Goal: Task Accomplishment & Management: Manage account settings

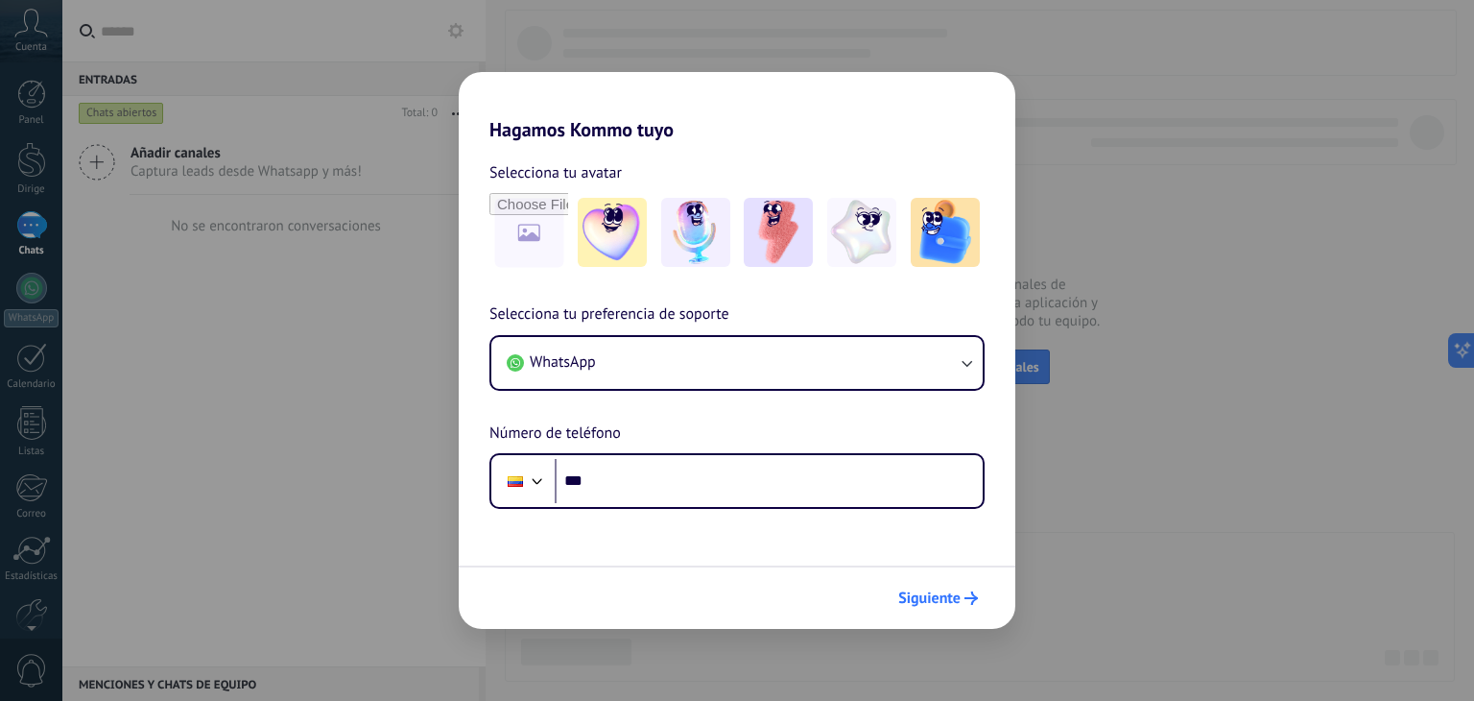
click at [917, 604] on font "Siguiente" at bounding box center [930, 597] width 62 height 19
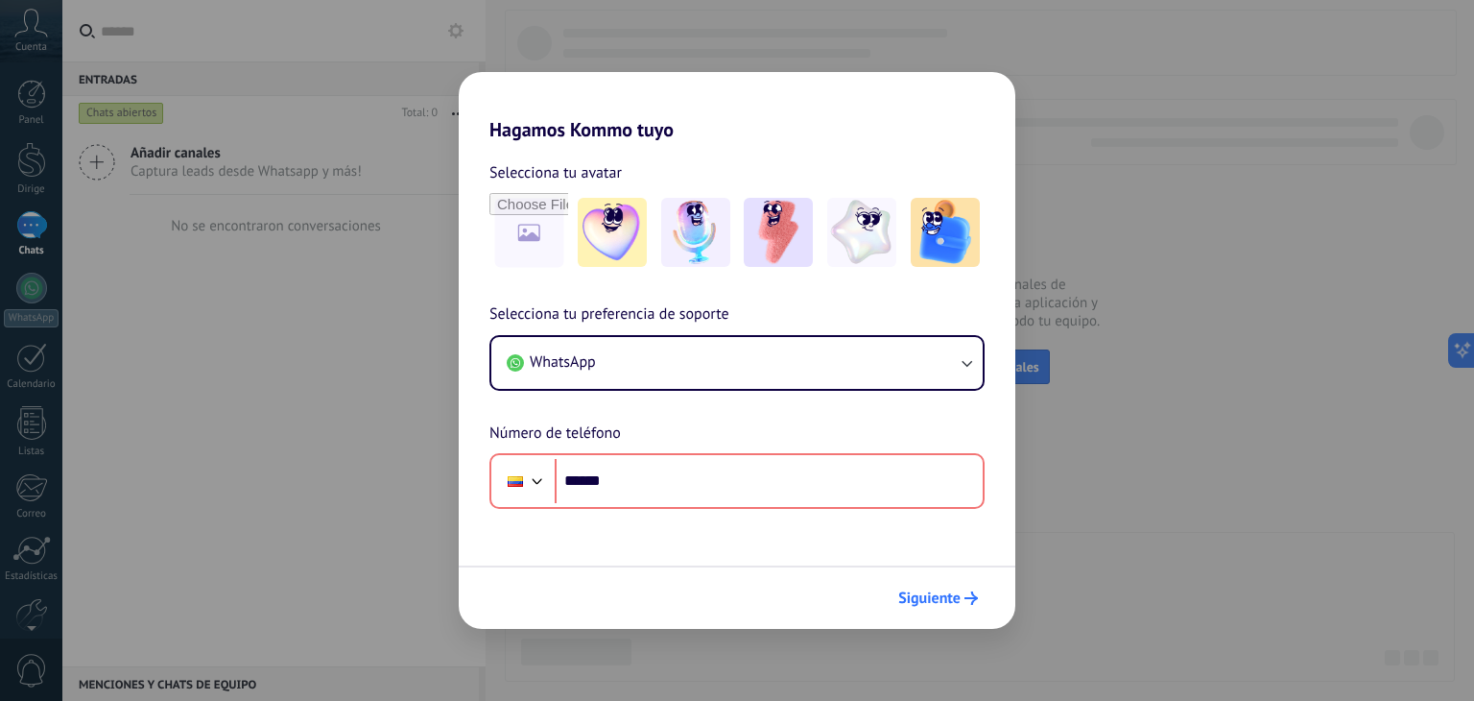
click at [945, 603] on font "Siguiente" at bounding box center [930, 597] width 62 height 19
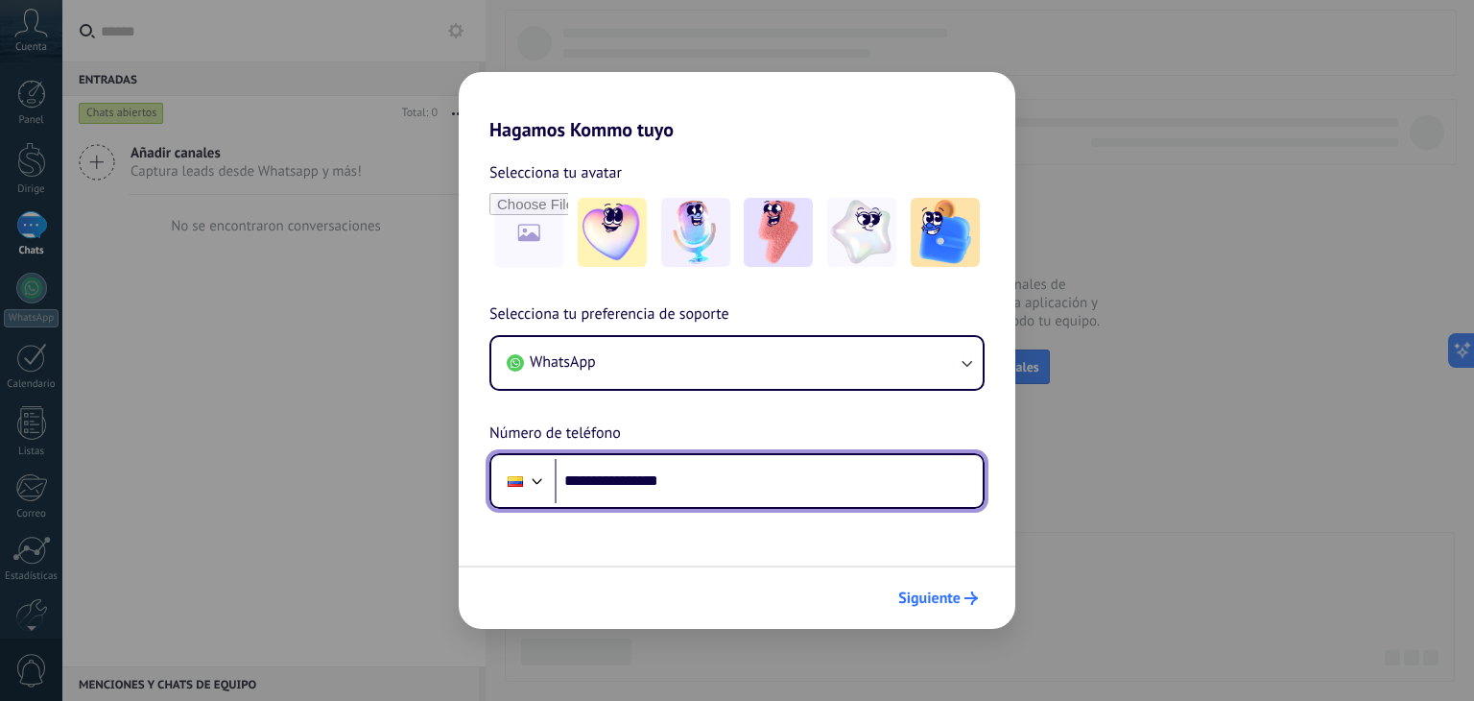
type input "**********"
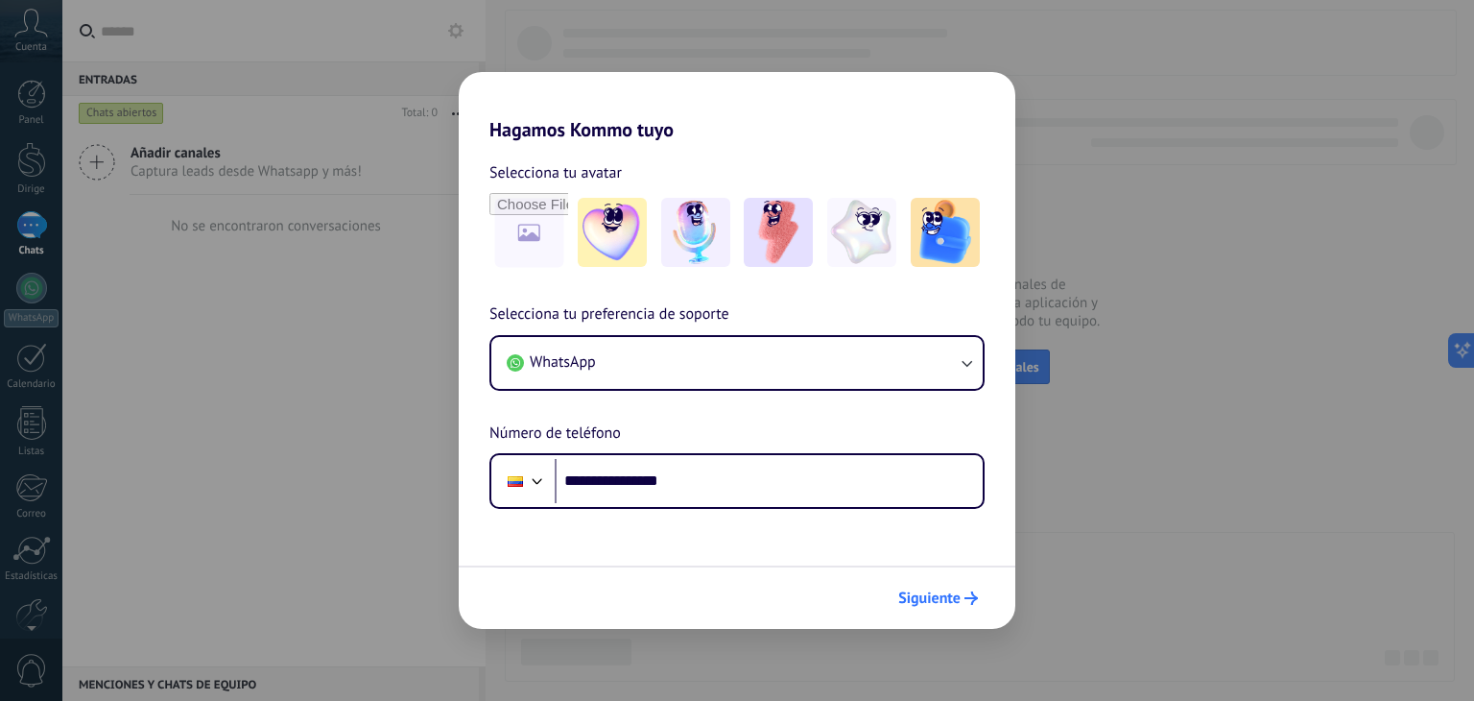
click at [939, 599] on font "Siguiente" at bounding box center [930, 597] width 62 height 19
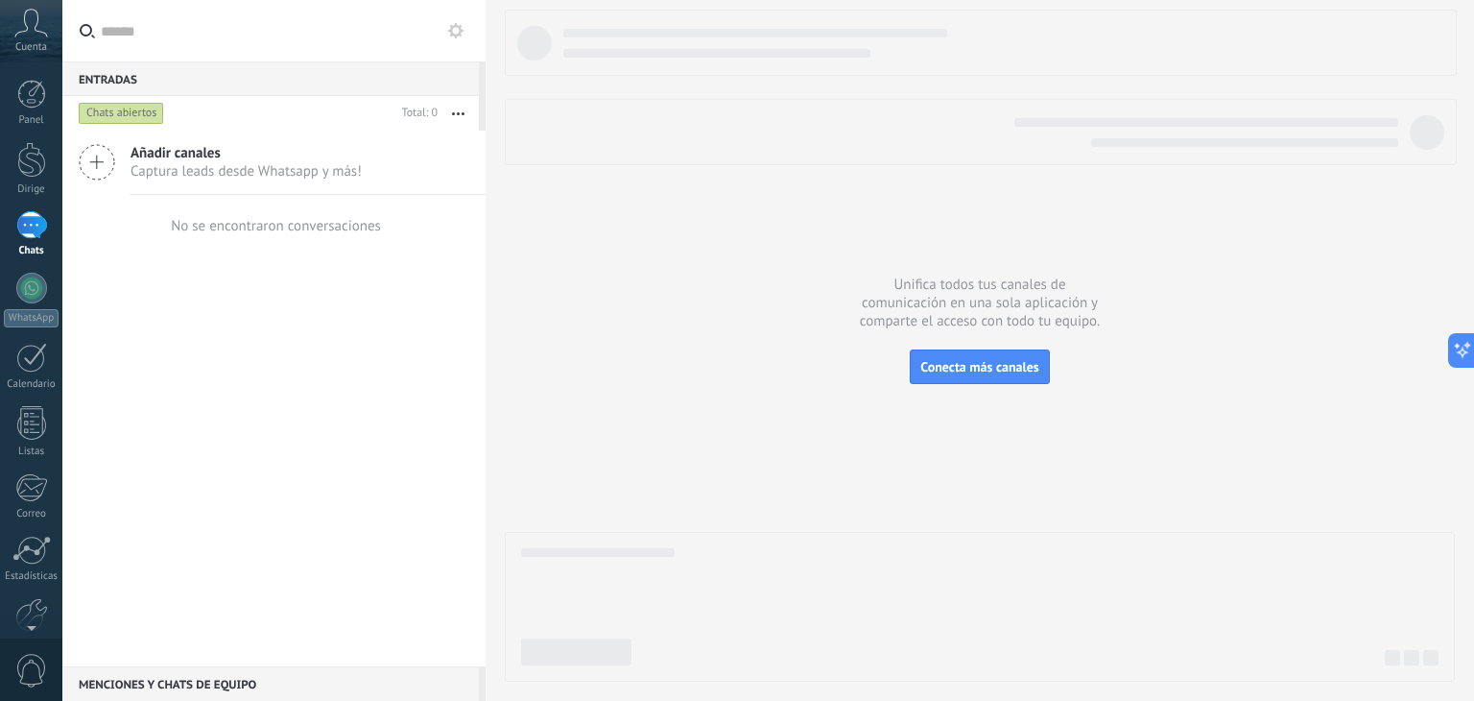
click at [30, 37] on div "Cuenta" at bounding box center [31, 31] width 62 height 62
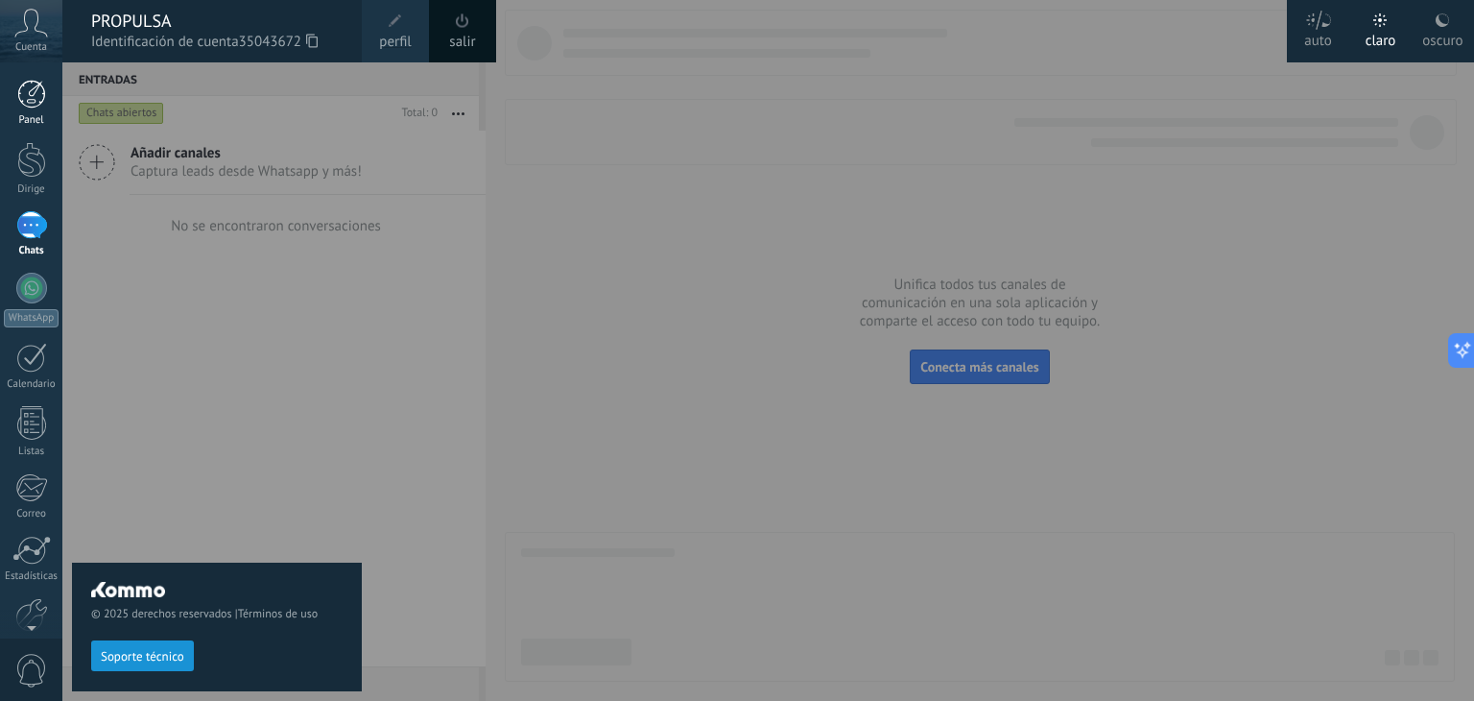
click at [38, 96] on div at bounding box center [31, 94] width 29 height 29
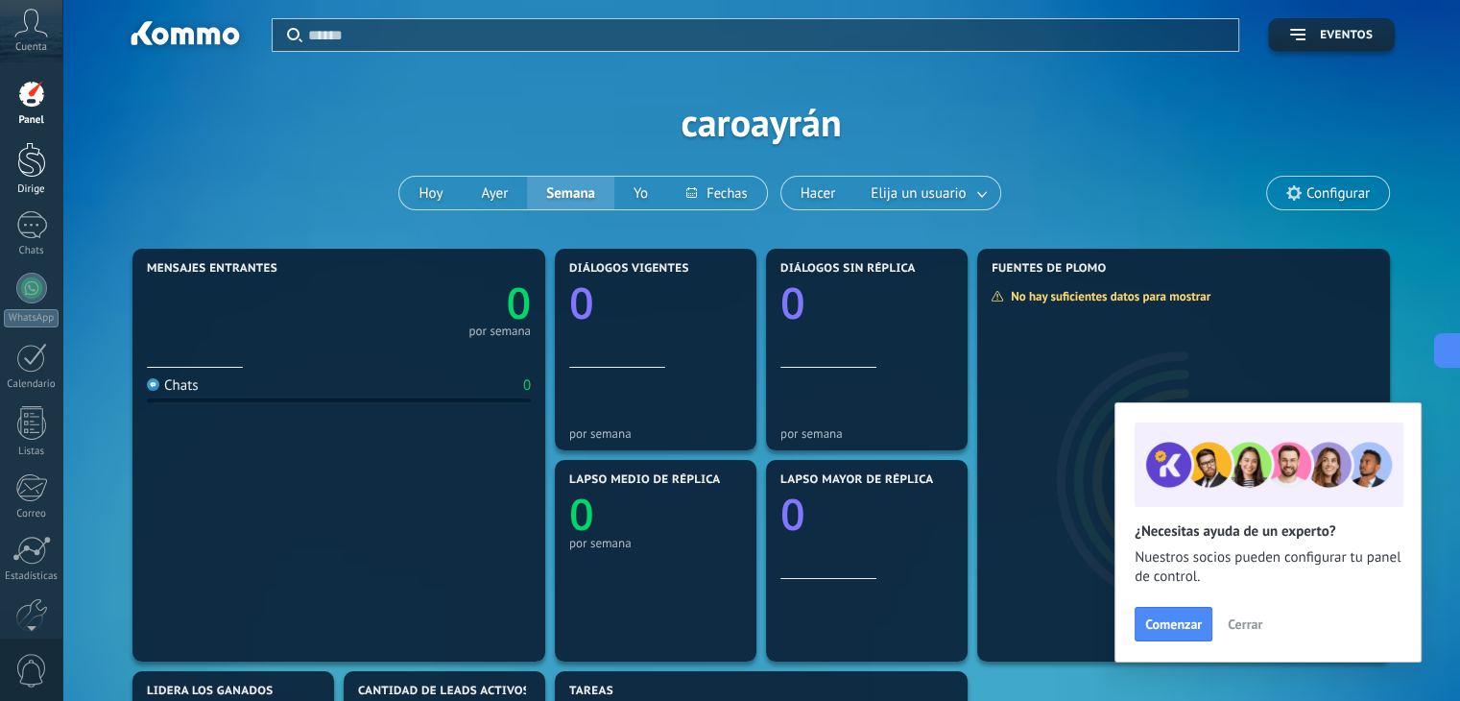
click at [27, 176] on div at bounding box center [31, 160] width 29 height 36
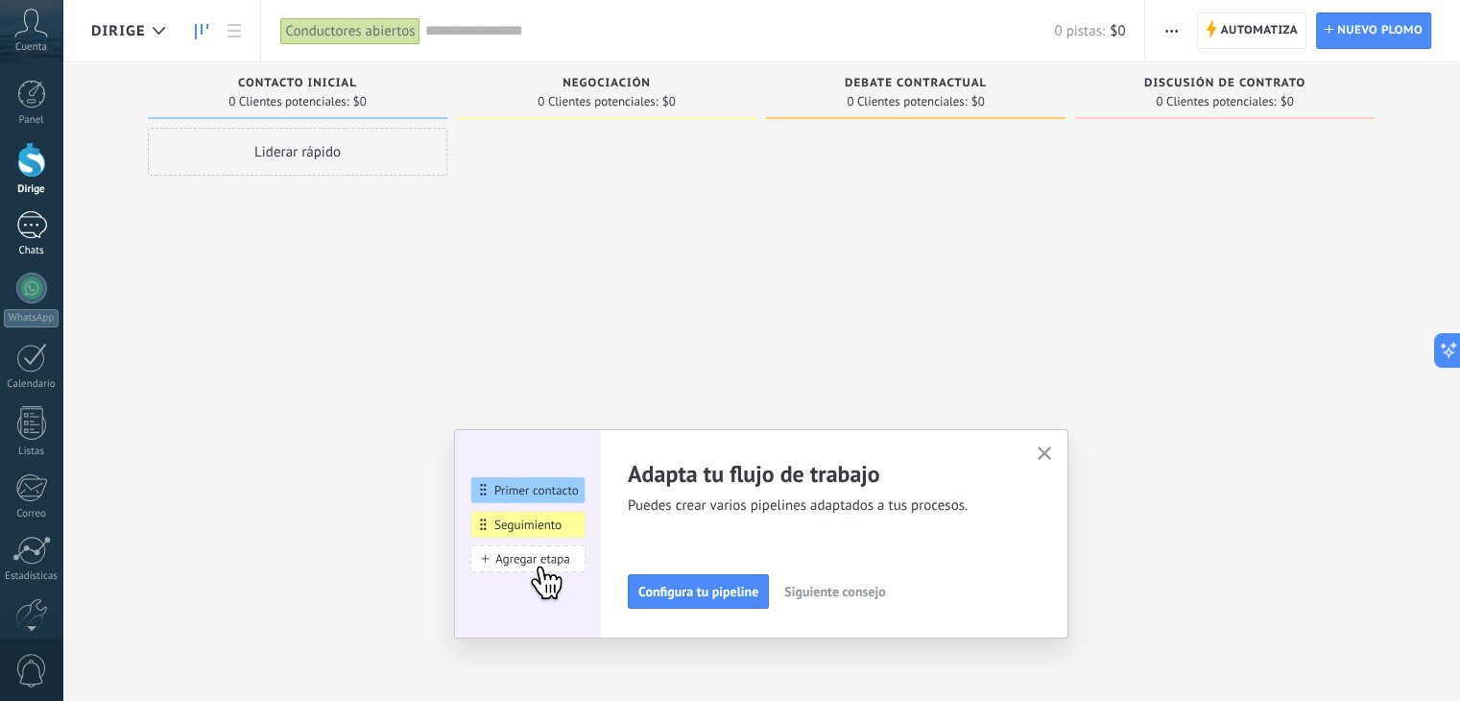
click at [33, 231] on div at bounding box center [31, 225] width 31 height 28
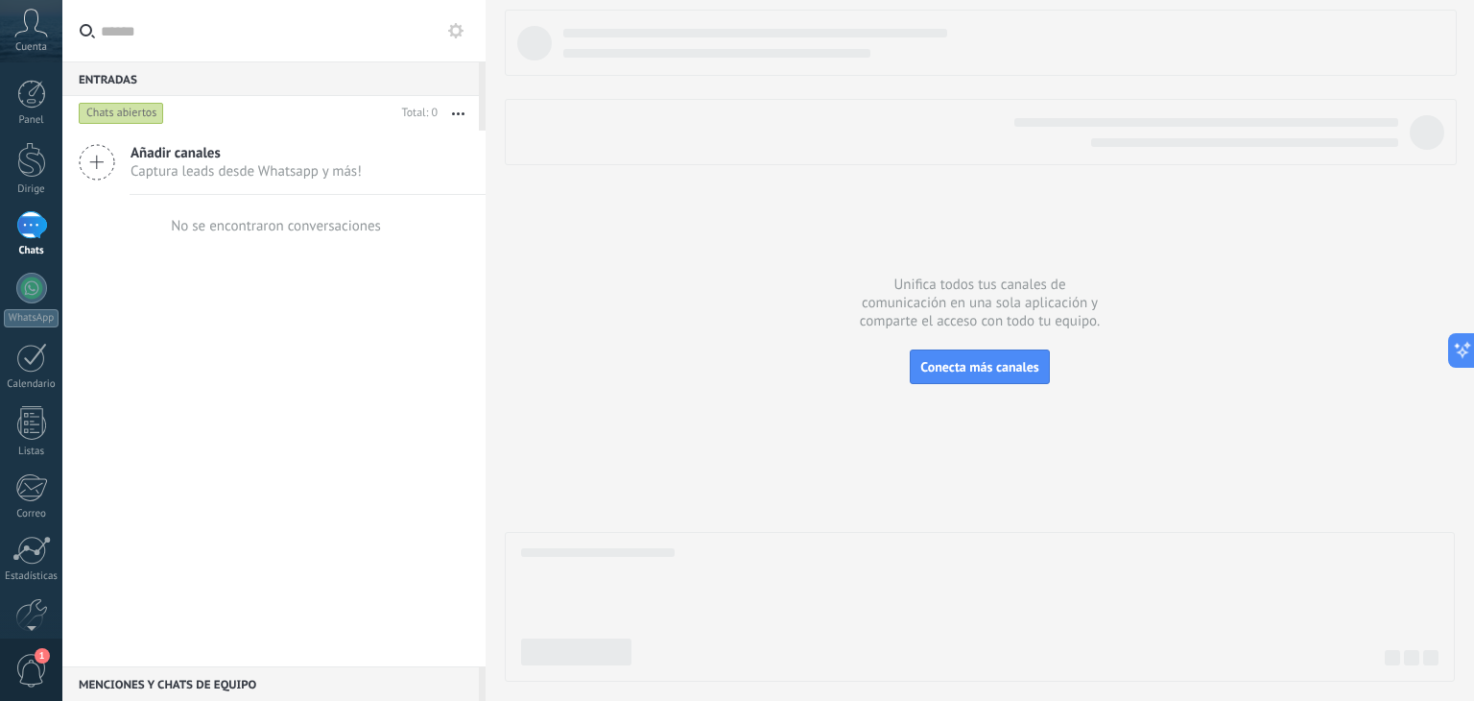
click at [32, 40] on font "Cuenta" at bounding box center [31, 46] width 32 height 13
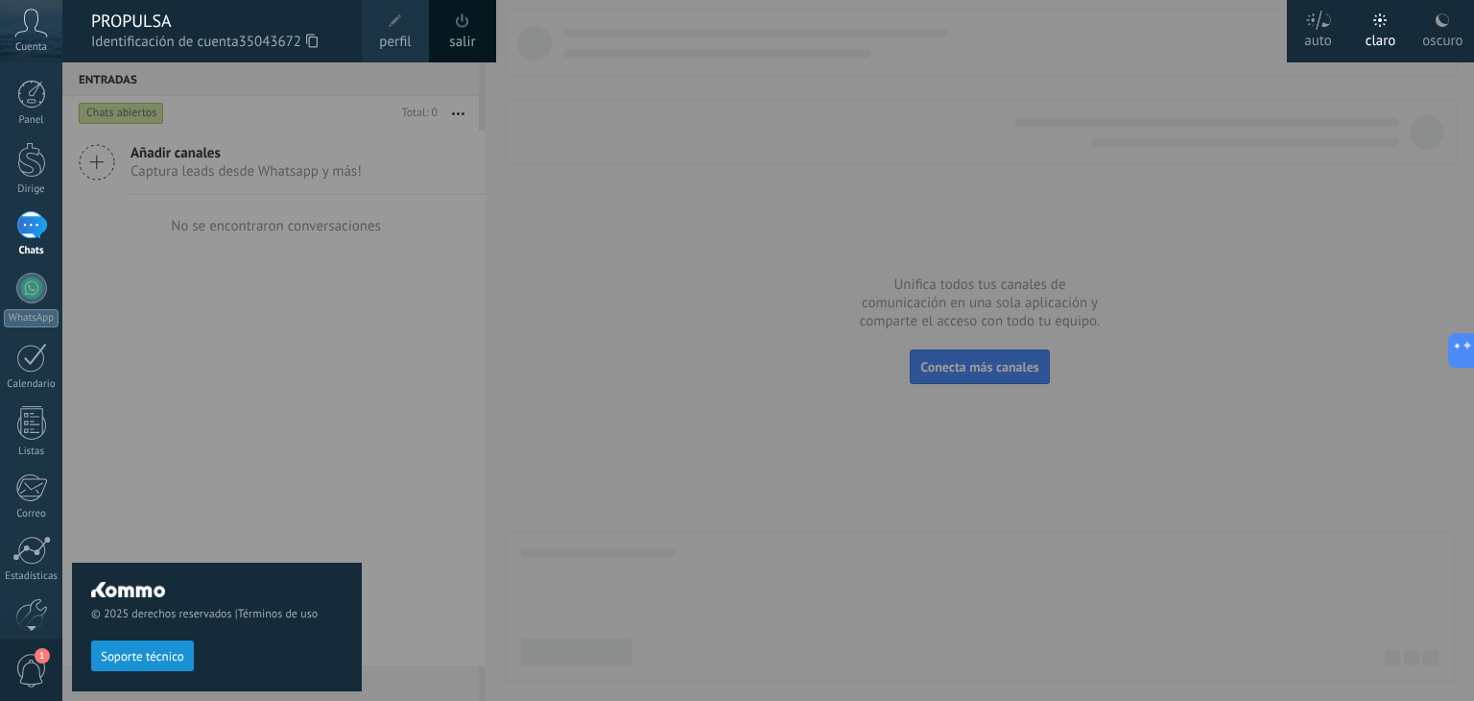
click at [399, 48] on font "perfil" at bounding box center [395, 42] width 32 height 18
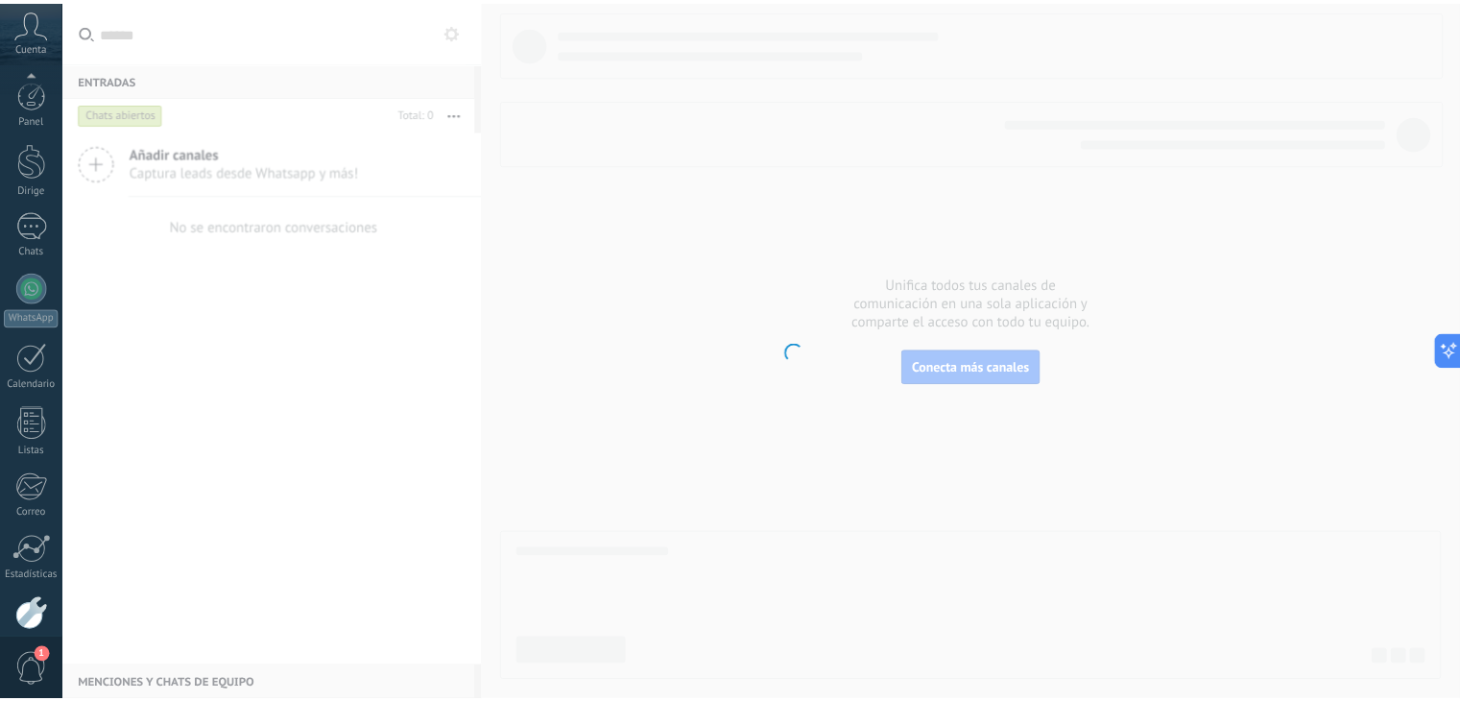
scroll to position [97, 0]
